Goal: Navigation & Orientation: Find specific page/section

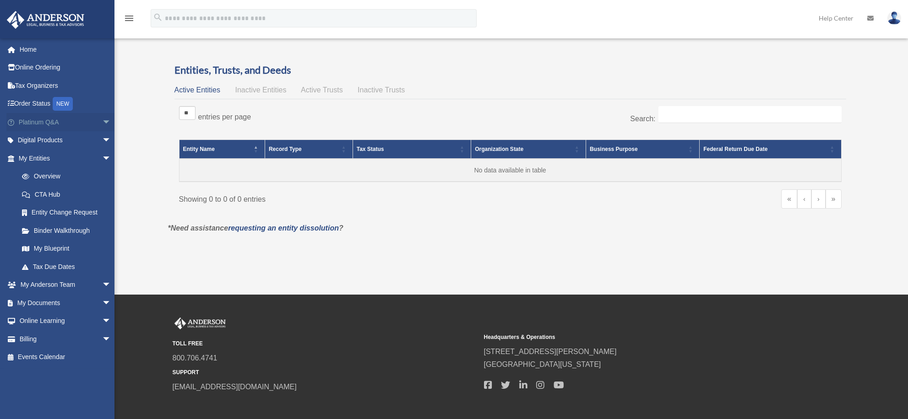
click at [43, 124] on link "Platinum Q&A arrow_drop_down" at bounding box center [65, 122] width 119 height 18
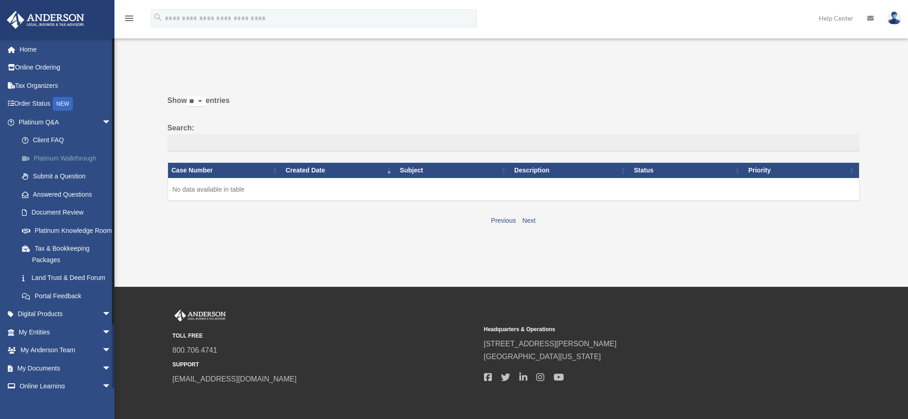
click at [71, 158] on link "Platinum Walkthrough" at bounding box center [69, 158] width 112 height 18
